Goal: Task Accomplishment & Management: Manage account settings

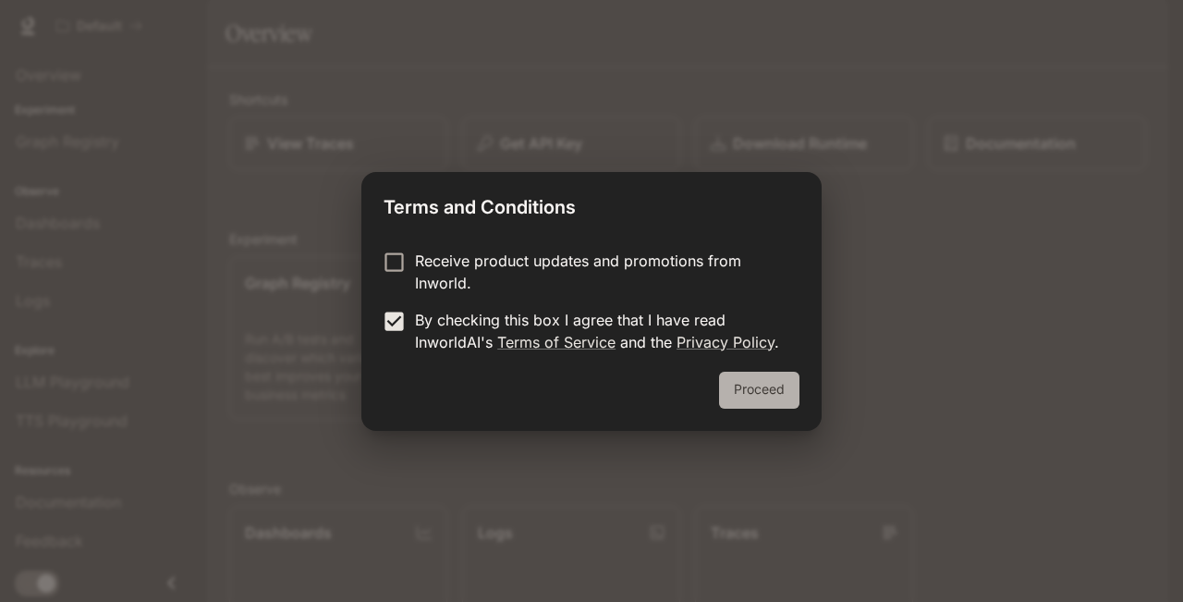
click at [757, 402] on button "Proceed" at bounding box center [759, 389] width 80 height 37
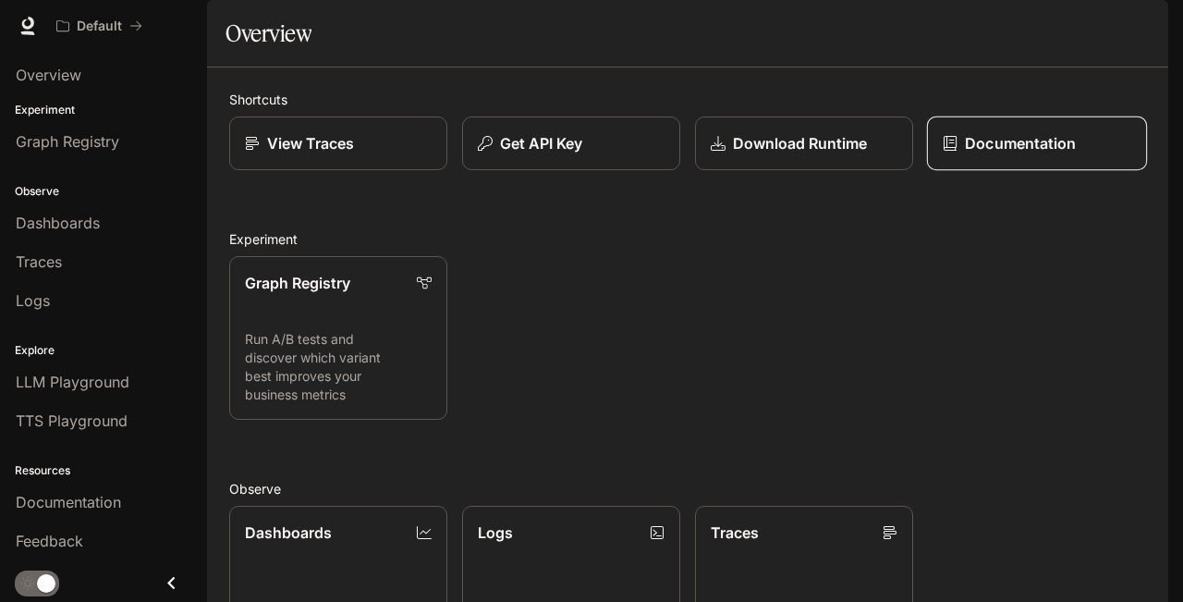
click at [984, 171] on link "Documentation" at bounding box center [1037, 143] width 220 height 55
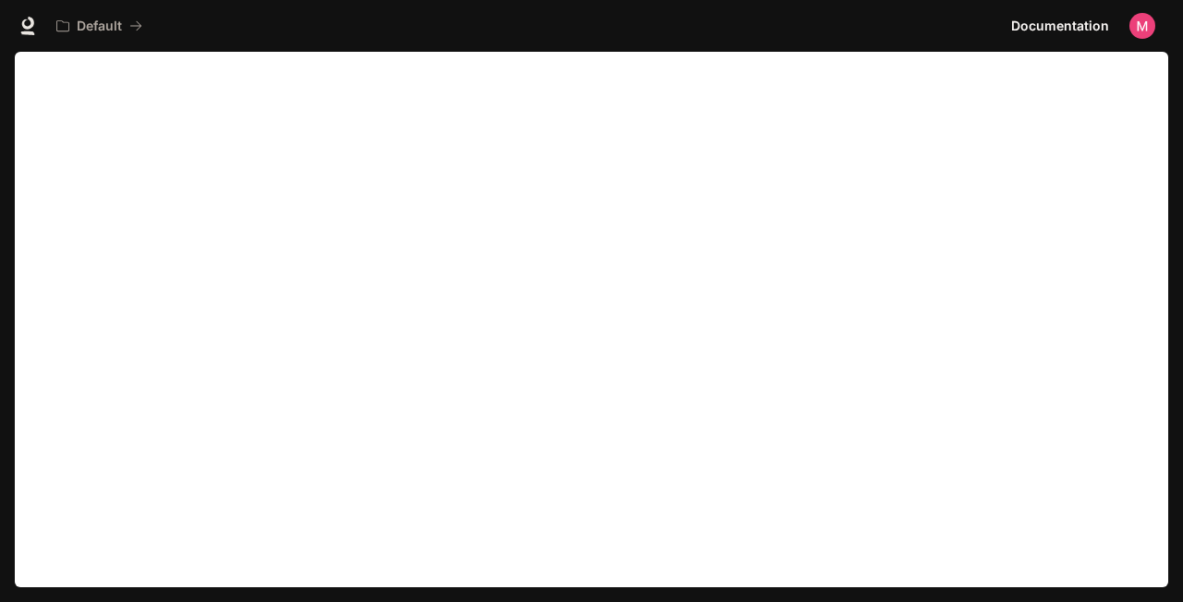
click at [1138, 27] on img "button" at bounding box center [1142, 26] width 26 height 26
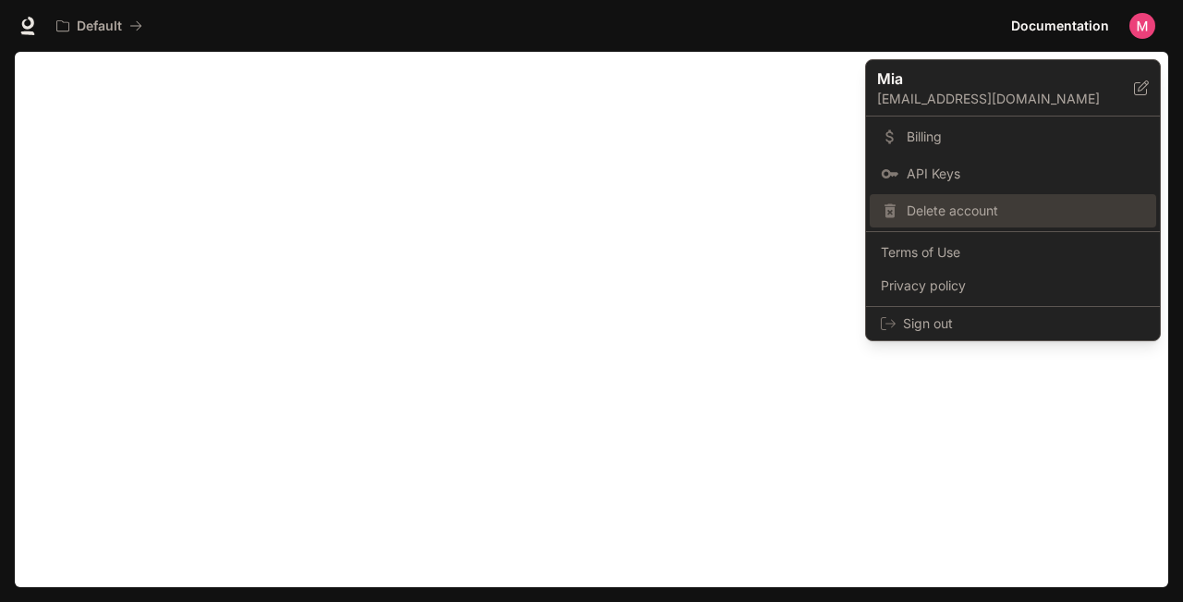
click at [943, 225] on div "Delete account" at bounding box center [1013, 210] width 286 height 33
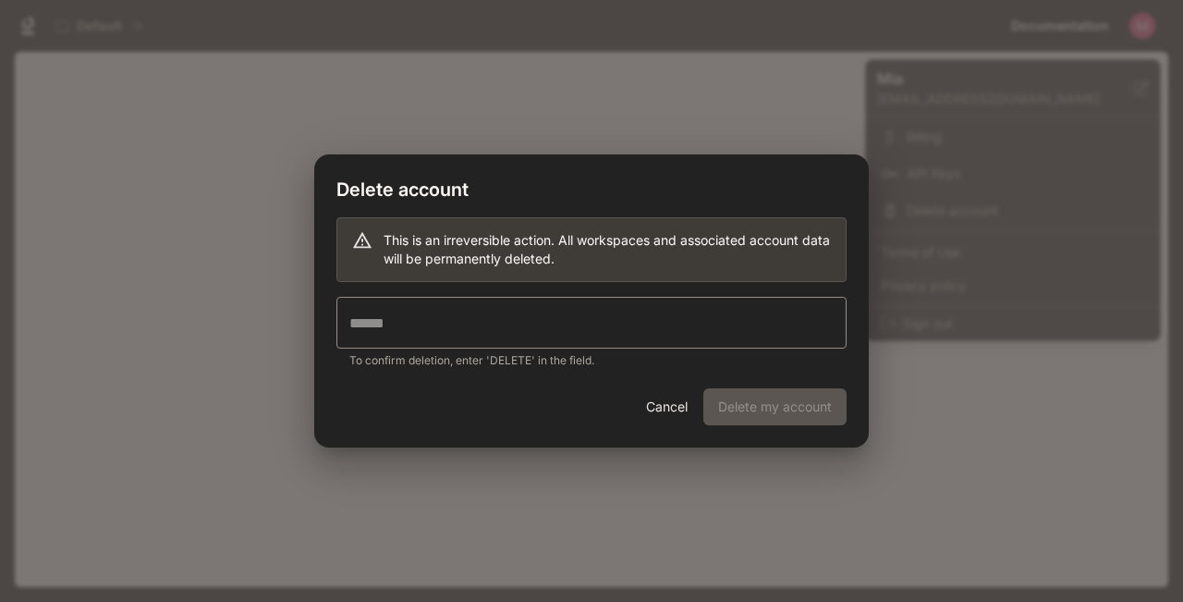
click at [796, 404] on div "Cancel Delete my account" at bounding box center [591, 417] width 554 height 59
click at [639, 313] on input "text" at bounding box center [591, 323] width 510 height 52
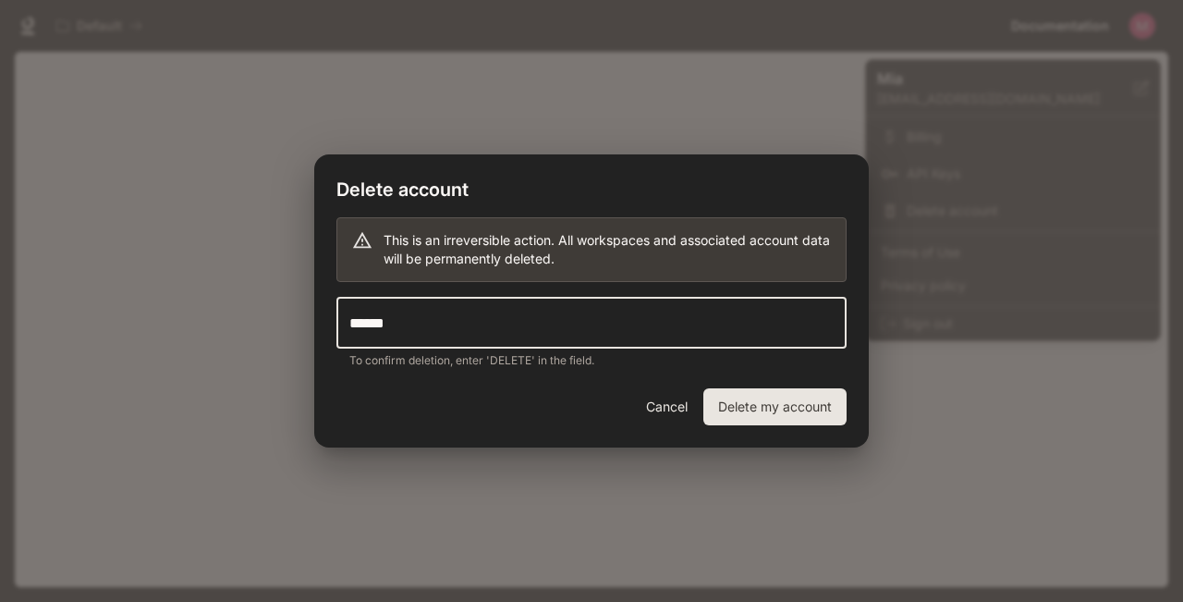
type input "******"
click at [741, 408] on button "Delete my account" at bounding box center [774, 406] width 143 height 37
